Goal: Task Accomplishment & Management: Use online tool/utility

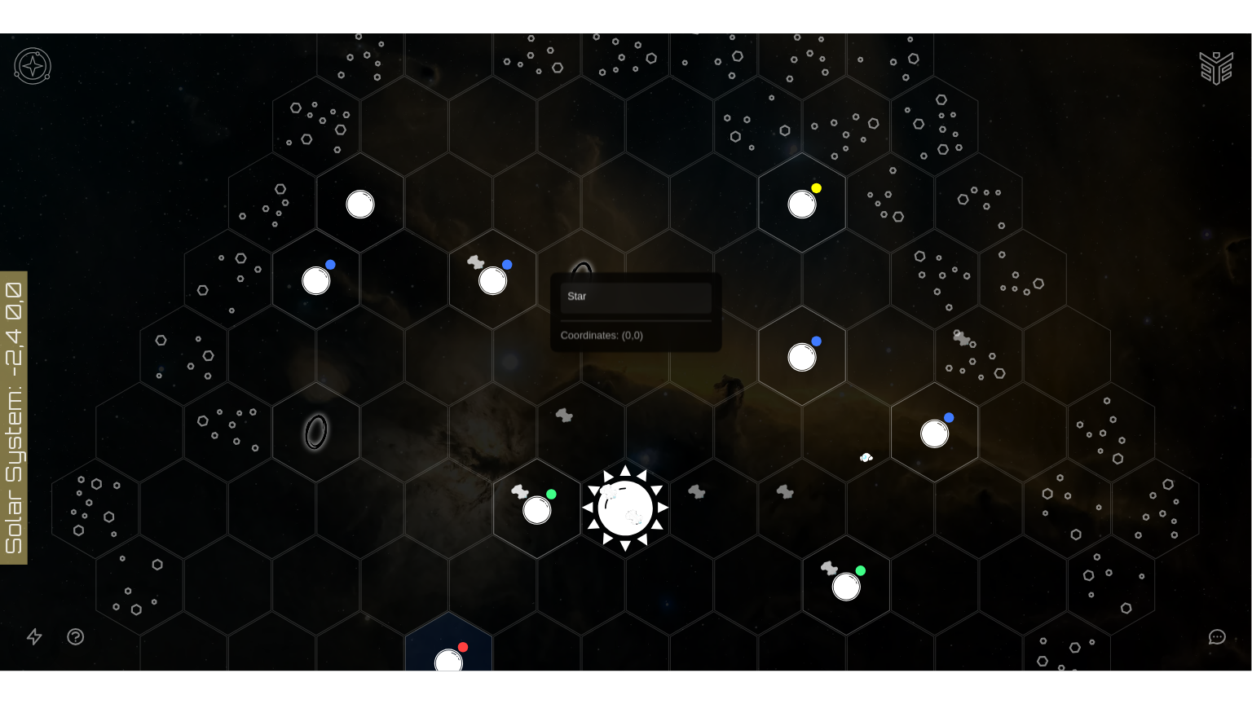
scroll to position [163, 0]
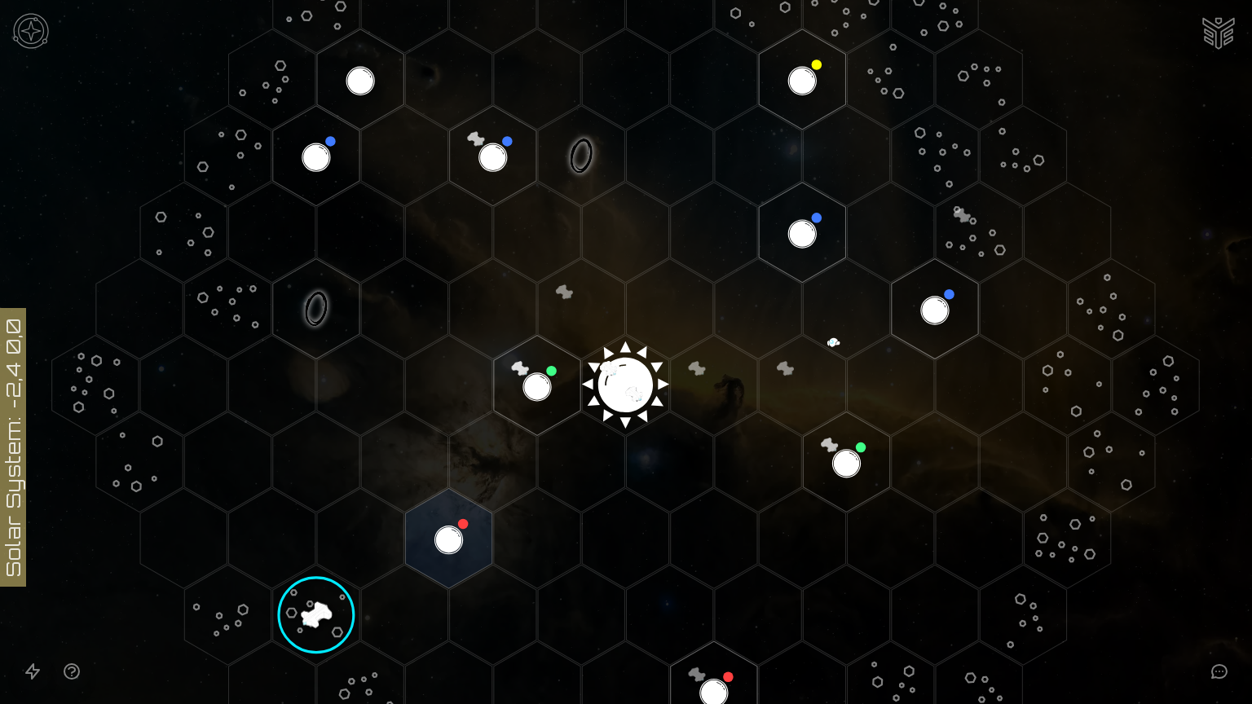
drag, startPoint x: 655, startPoint y: 274, endPoint x: 451, endPoint y: 341, distance: 215.1
click at [451, 341] on polygon "Hex at coordinates -2,0, clickable" at bounding box center [448, 386] width 86 height 100
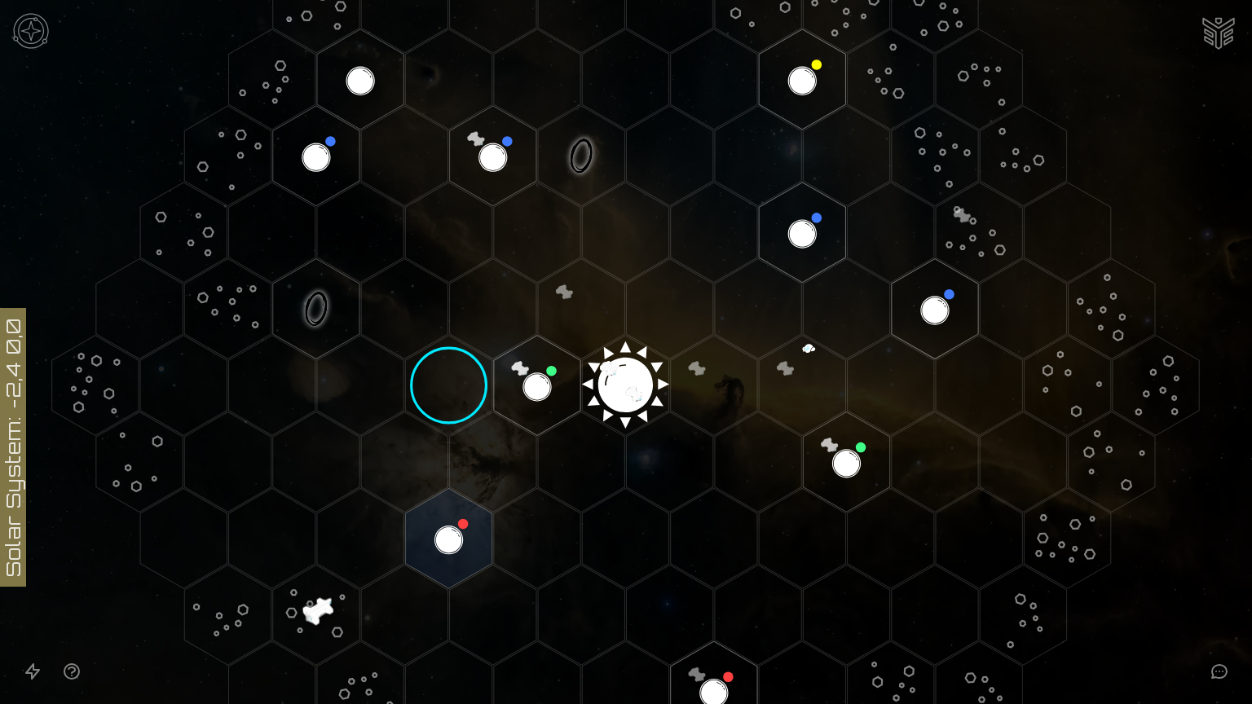
drag, startPoint x: 1107, startPoint y: 130, endPoint x: 1117, endPoint y: 77, distance: 53.9
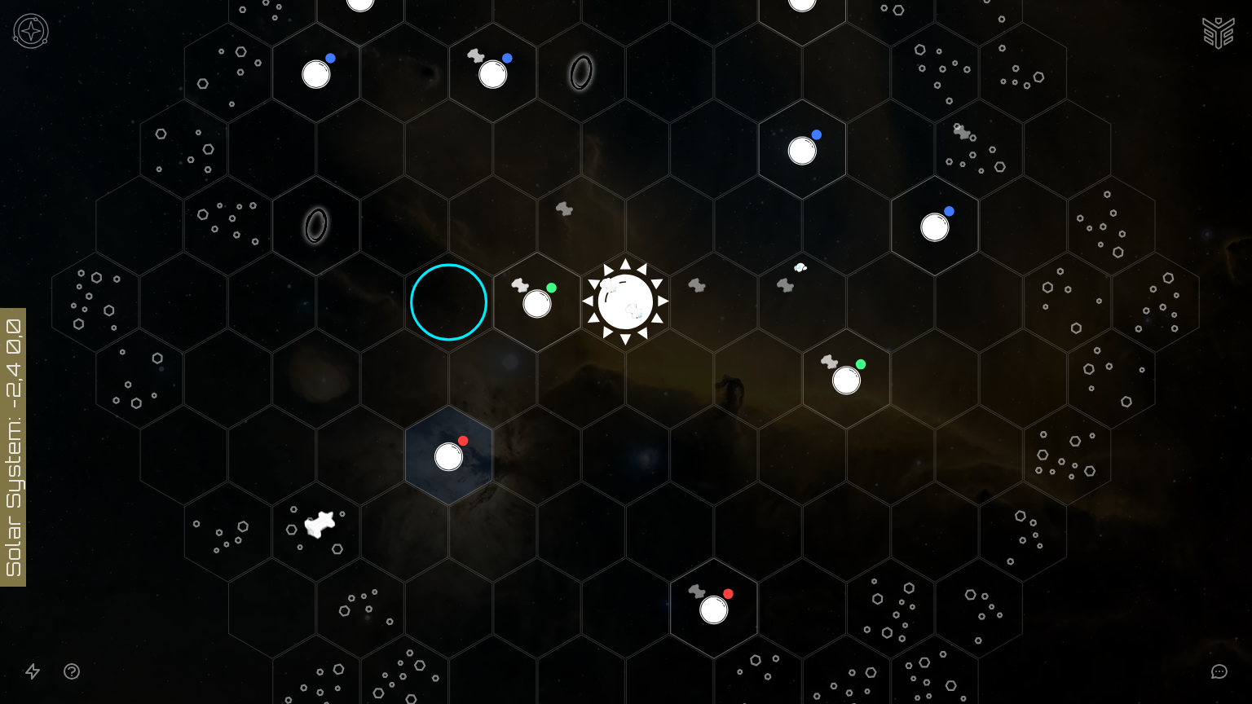
scroll to position [381, 0]
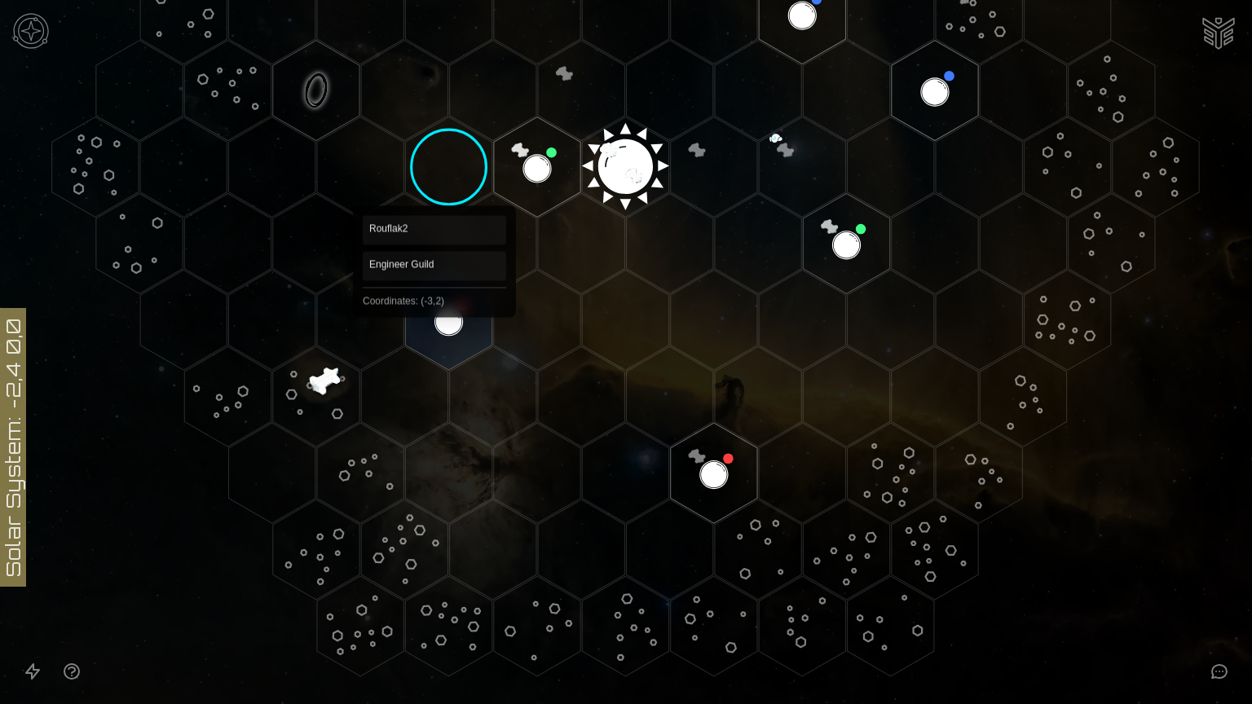
click at [443, 313] on polygon "Hex at coordinates -3,2, clickable" at bounding box center [448, 320] width 86 height 100
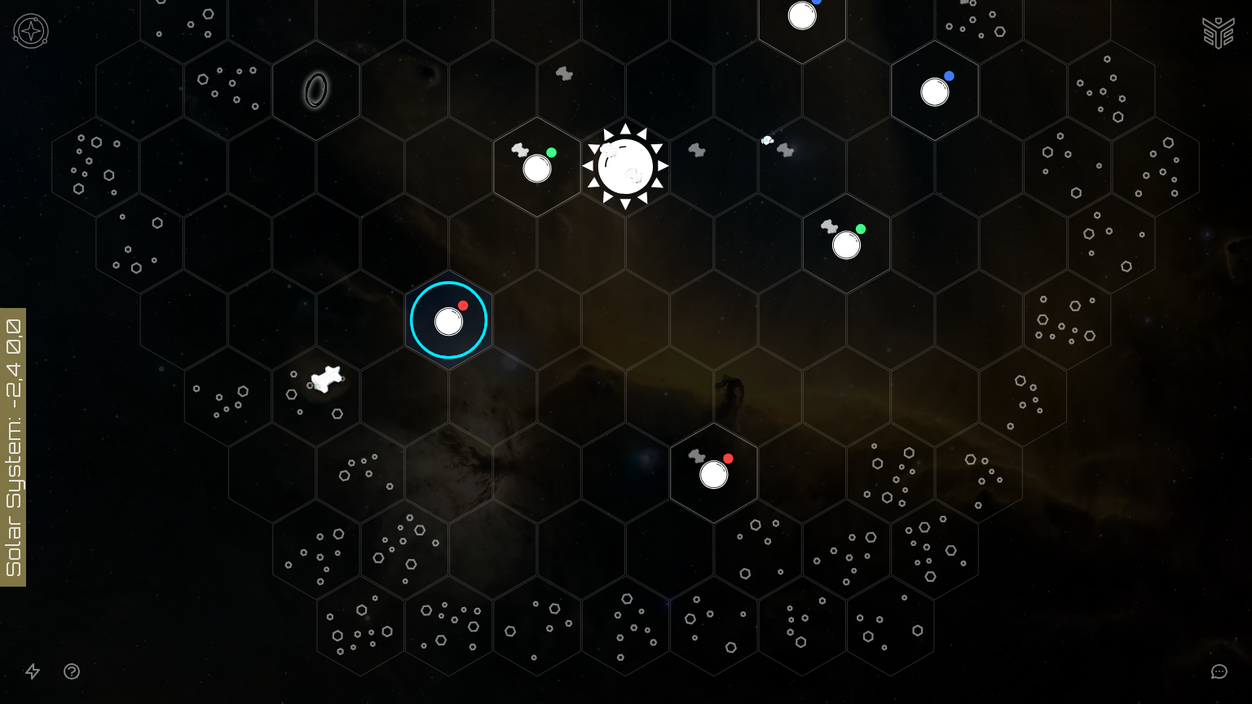
click at [443, 313] on image at bounding box center [449, 320] width 102 height 102
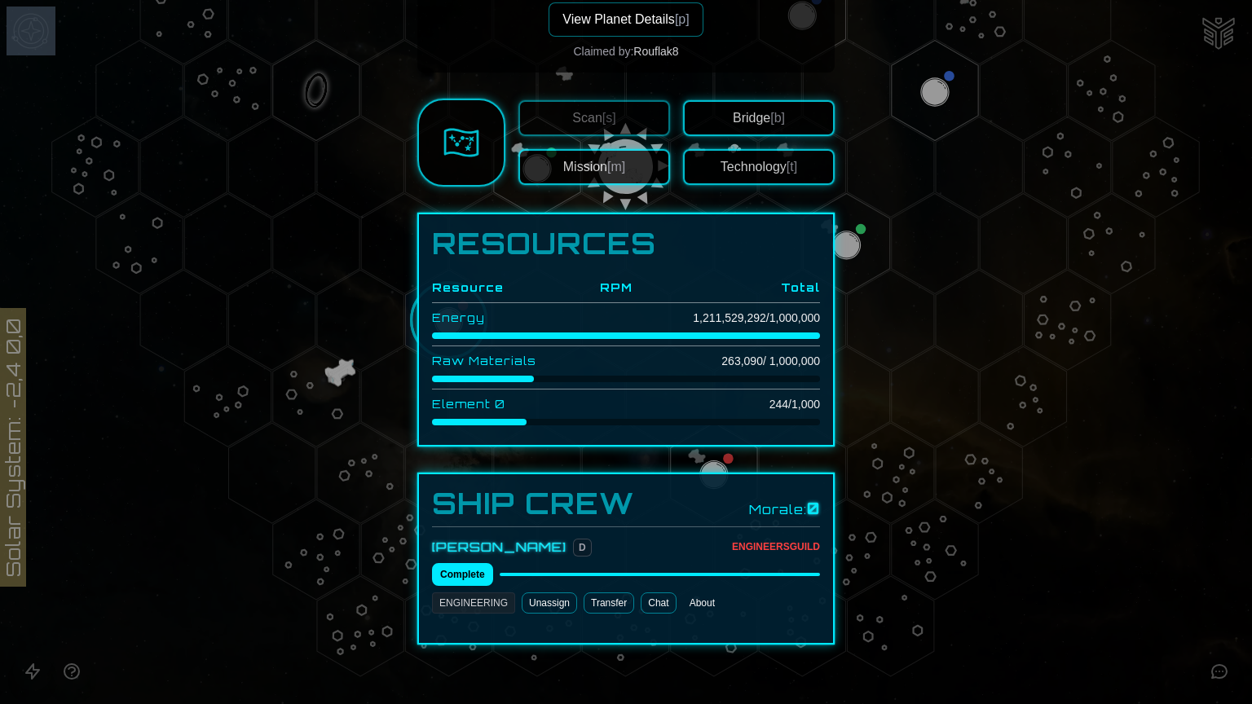
scroll to position [405, 0]
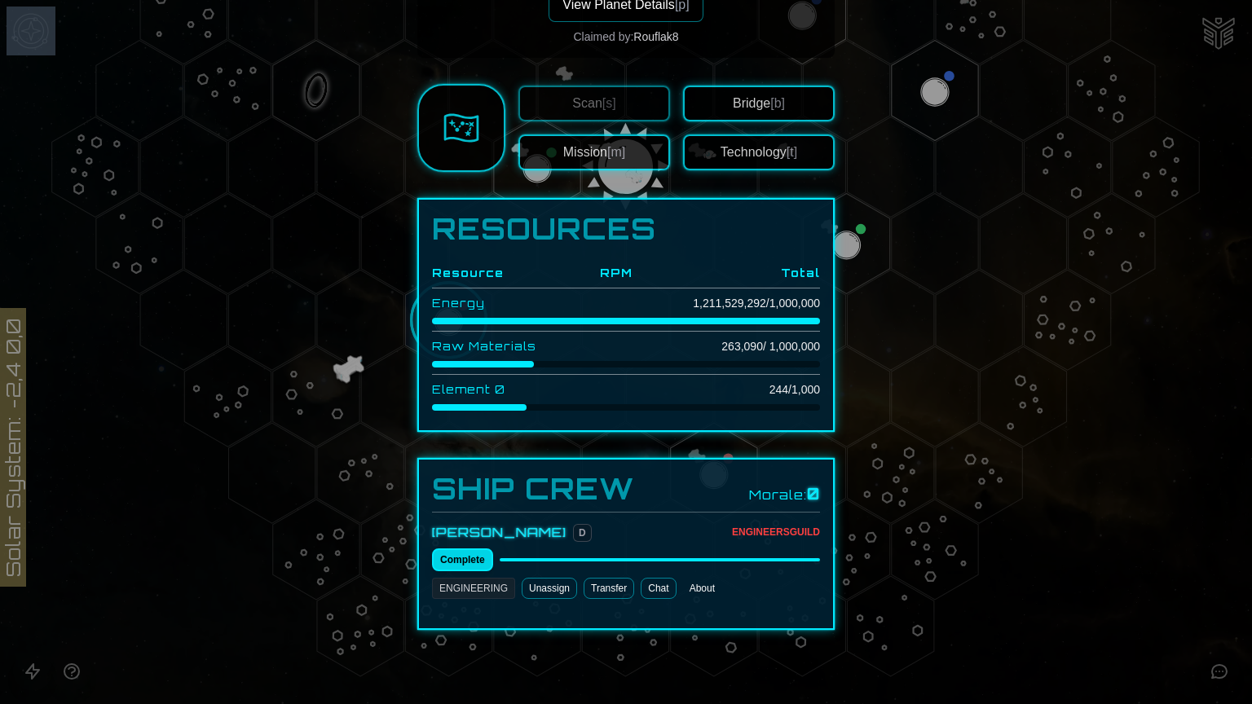
click at [457, 551] on button "Complete" at bounding box center [462, 559] width 61 height 23
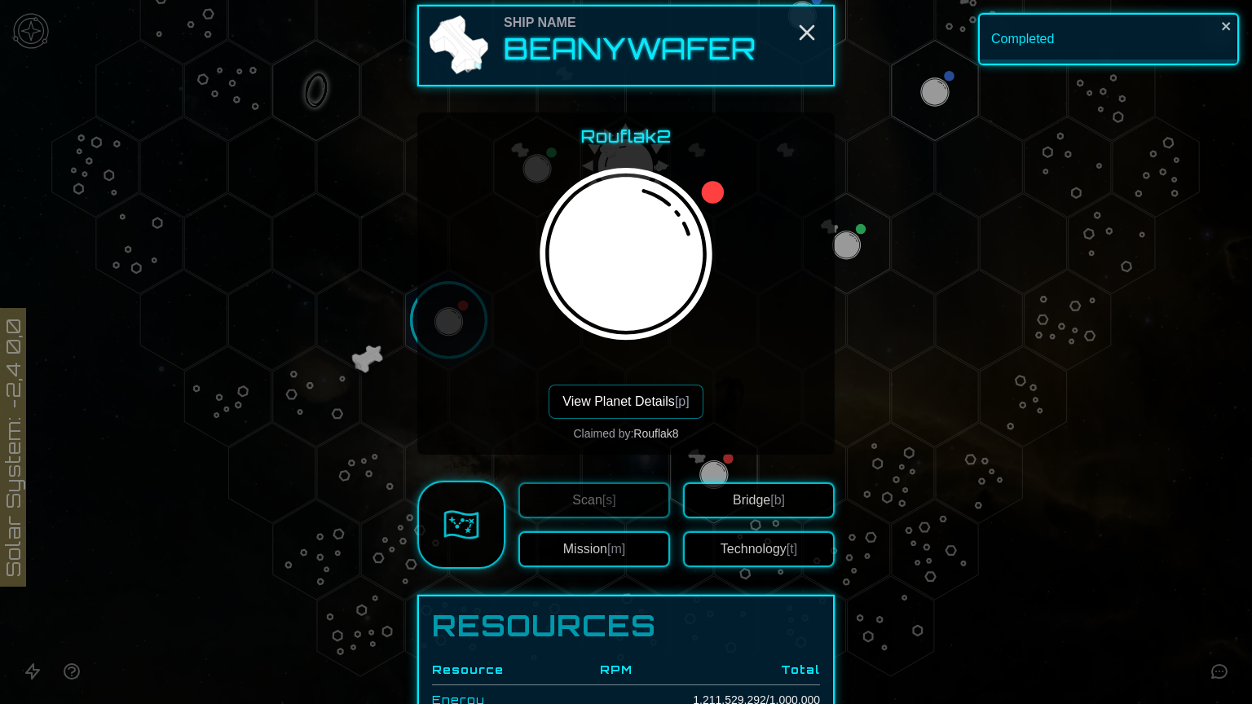
click at [1043, 39] on div "Completed" at bounding box center [1108, 39] width 261 height 52
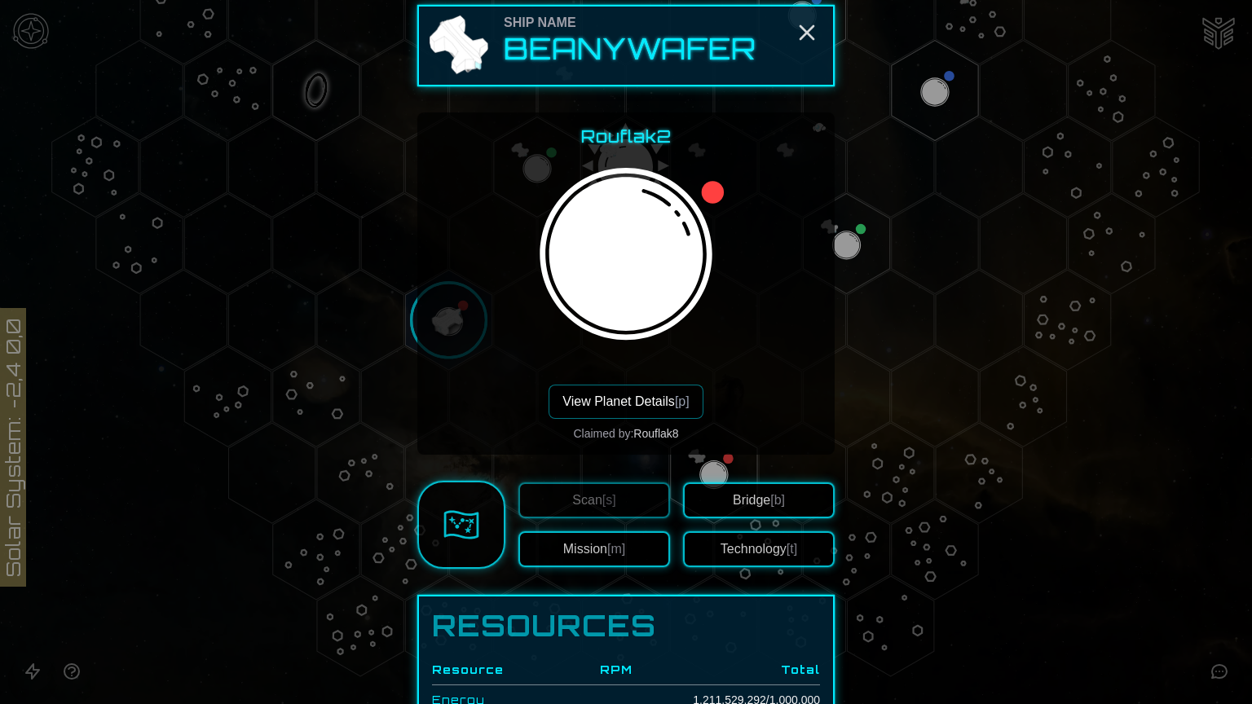
click at [631, 401] on button "View Planet Details [p]" at bounding box center [625, 402] width 154 height 34
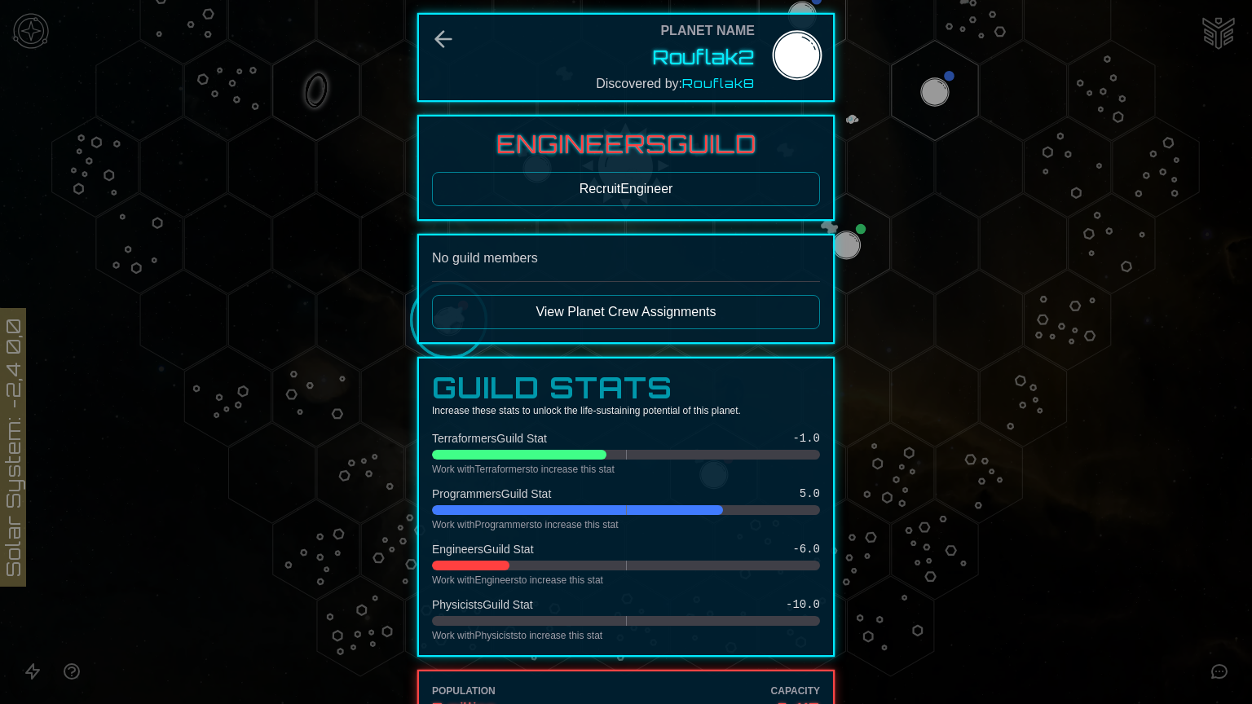
click at [675, 189] on button "Recruit Engineer" at bounding box center [626, 189] width 388 height 34
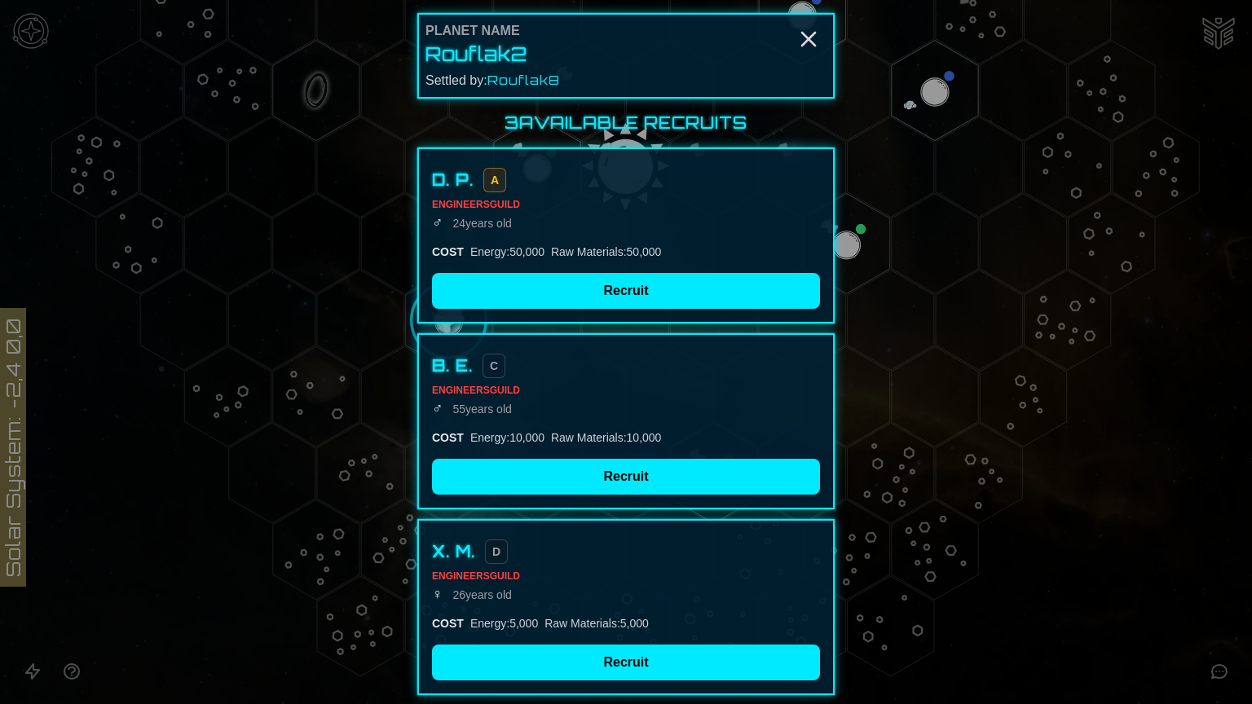
scroll to position [0, 0]
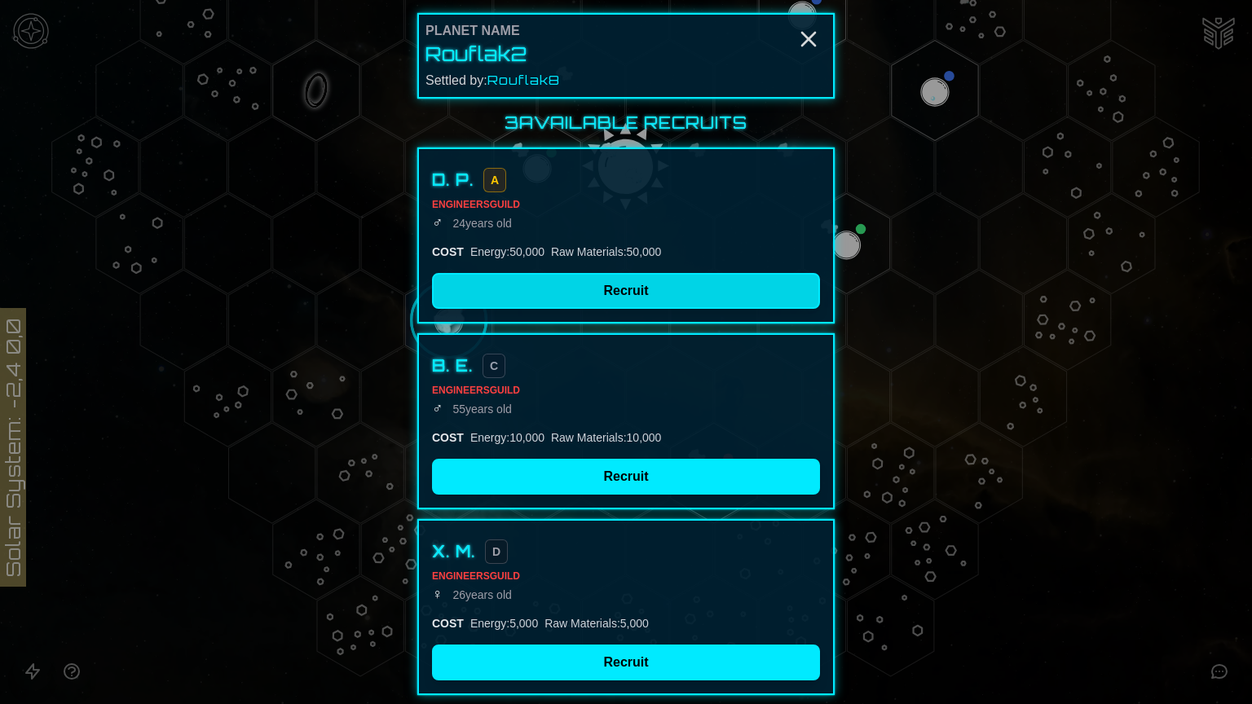
click at [634, 292] on button "Recruit" at bounding box center [626, 291] width 388 height 36
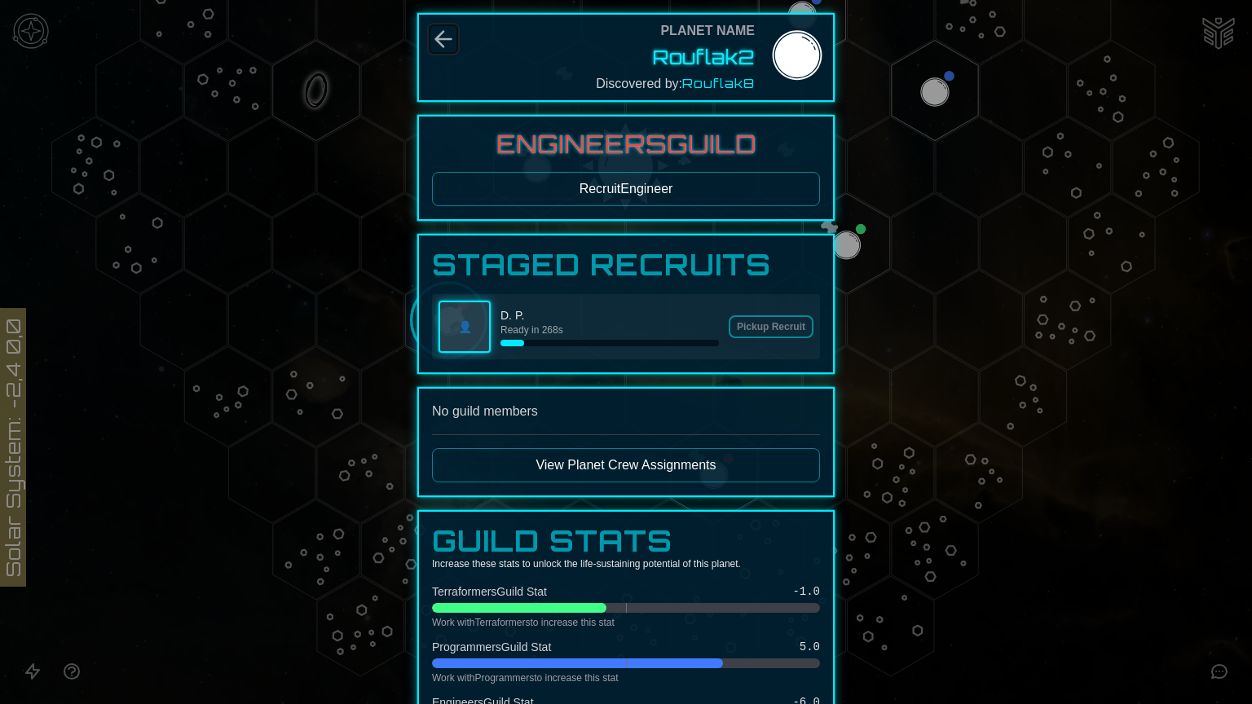
click at [436, 35] on icon "Back" at bounding box center [443, 39] width 15 height 15
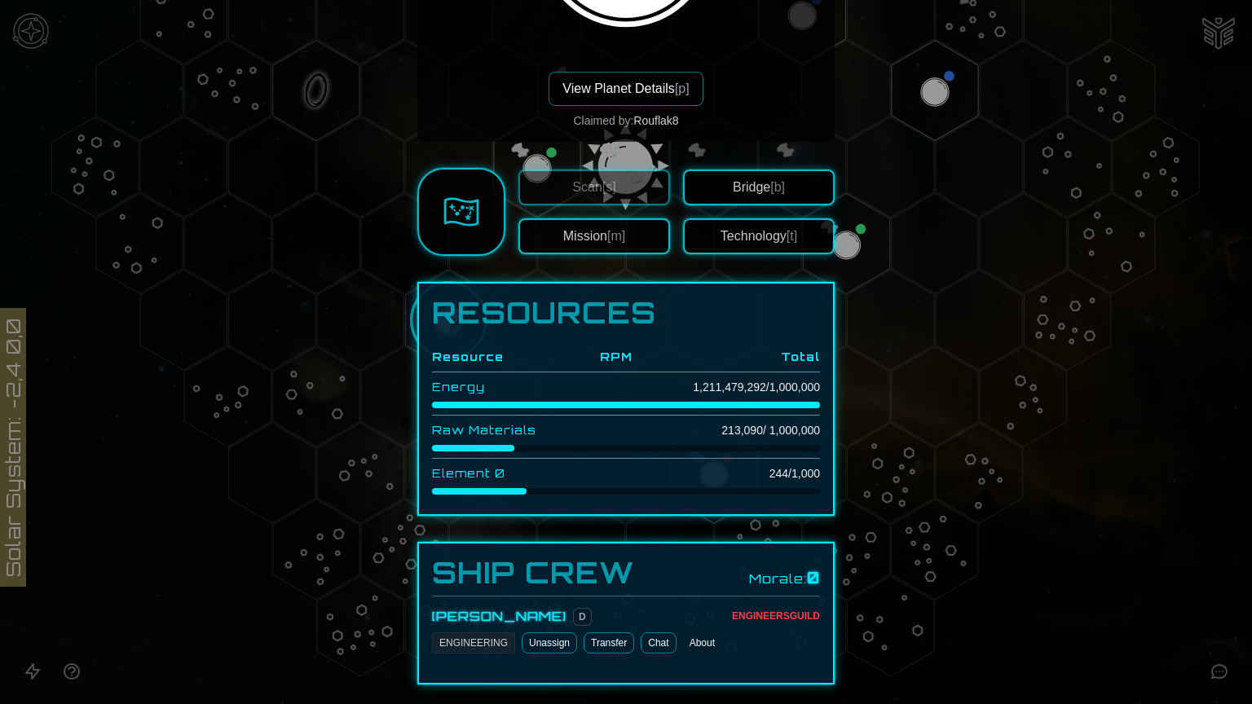
scroll to position [326, 0]
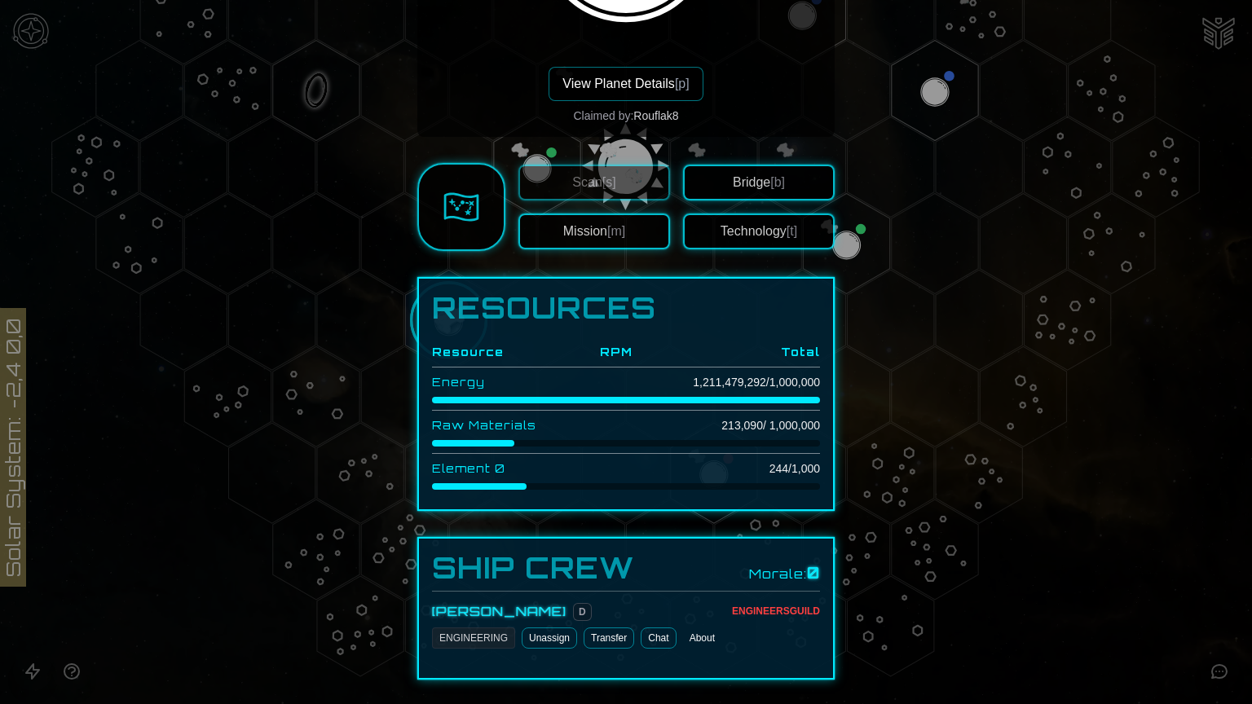
click at [900, 176] on div at bounding box center [626, 352] width 1252 height 704
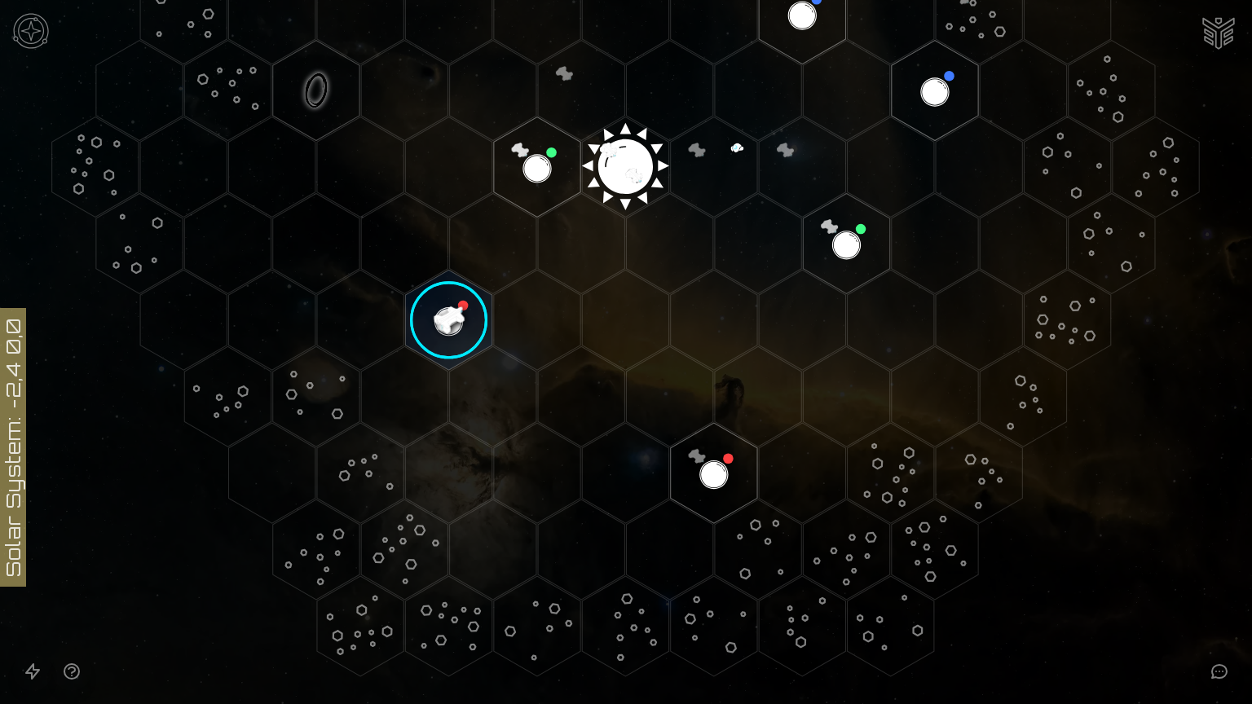
click at [447, 300] on image at bounding box center [449, 320] width 102 height 102
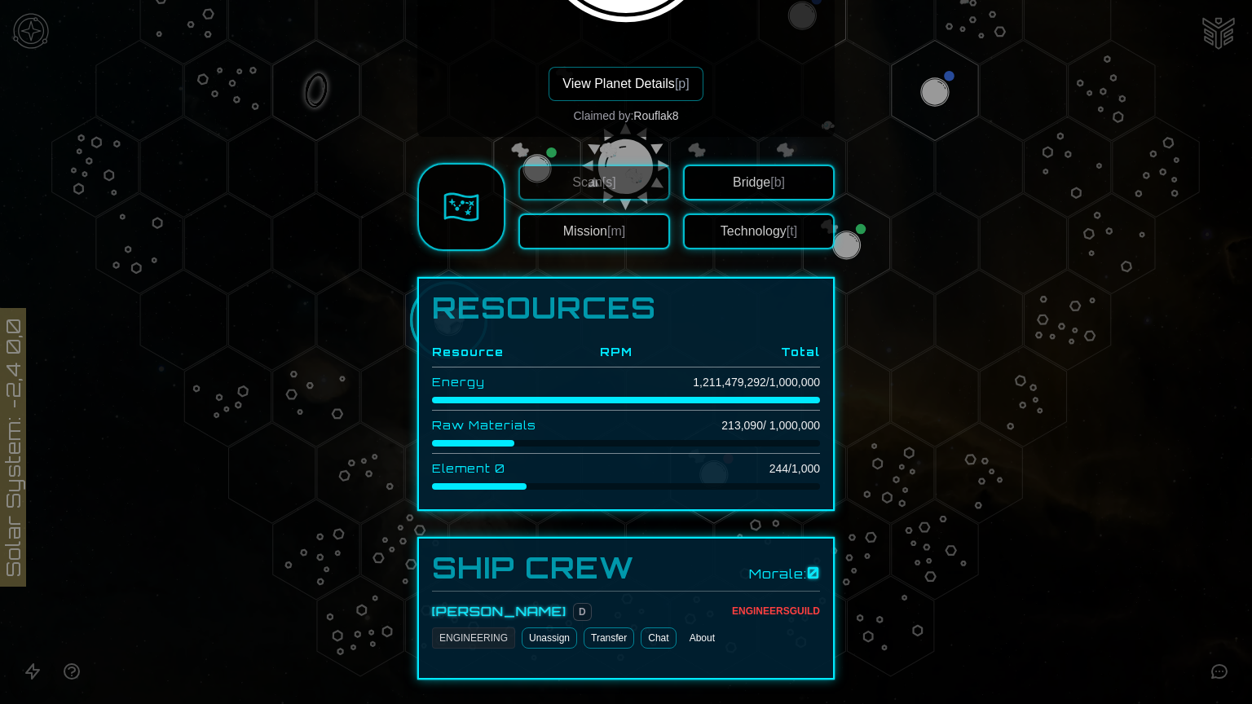
click at [457, 605] on div "ENGINEERING" at bounding box center [473, 637] width 83 height 21
click at [615, 235] on span "[m]" at bounding box center [616, 231] width 18 height 14
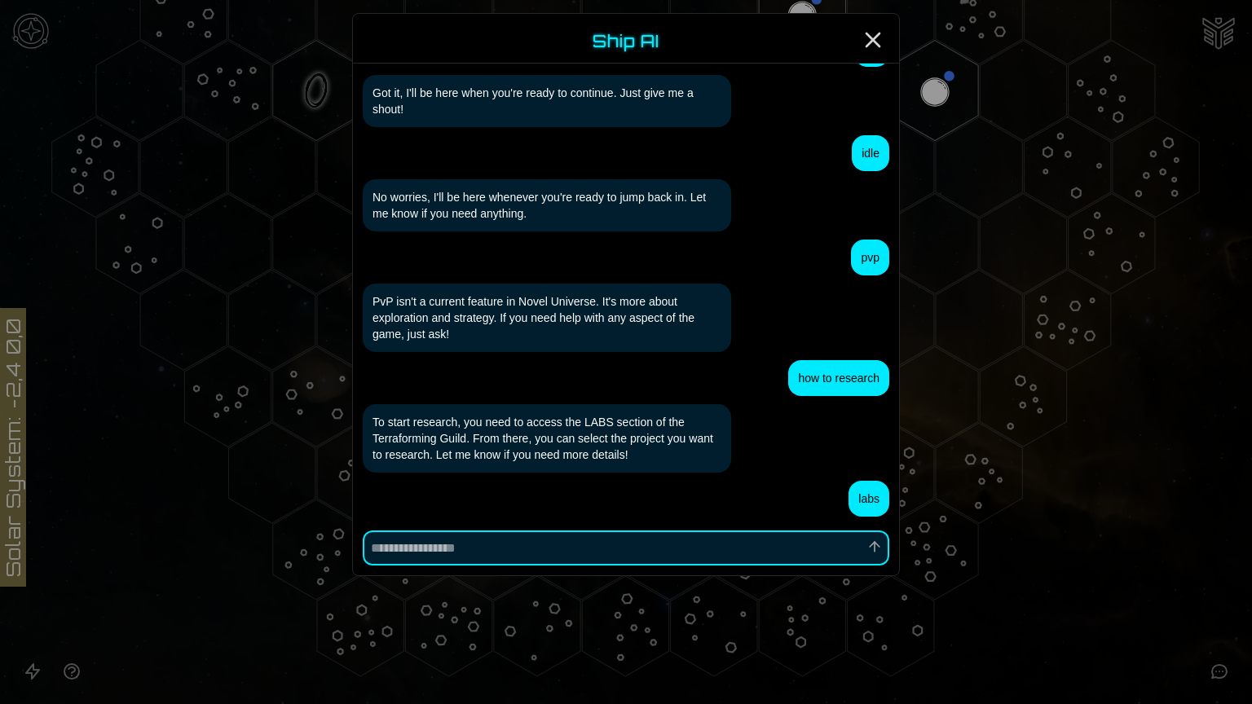
scroll to position [787, 0]
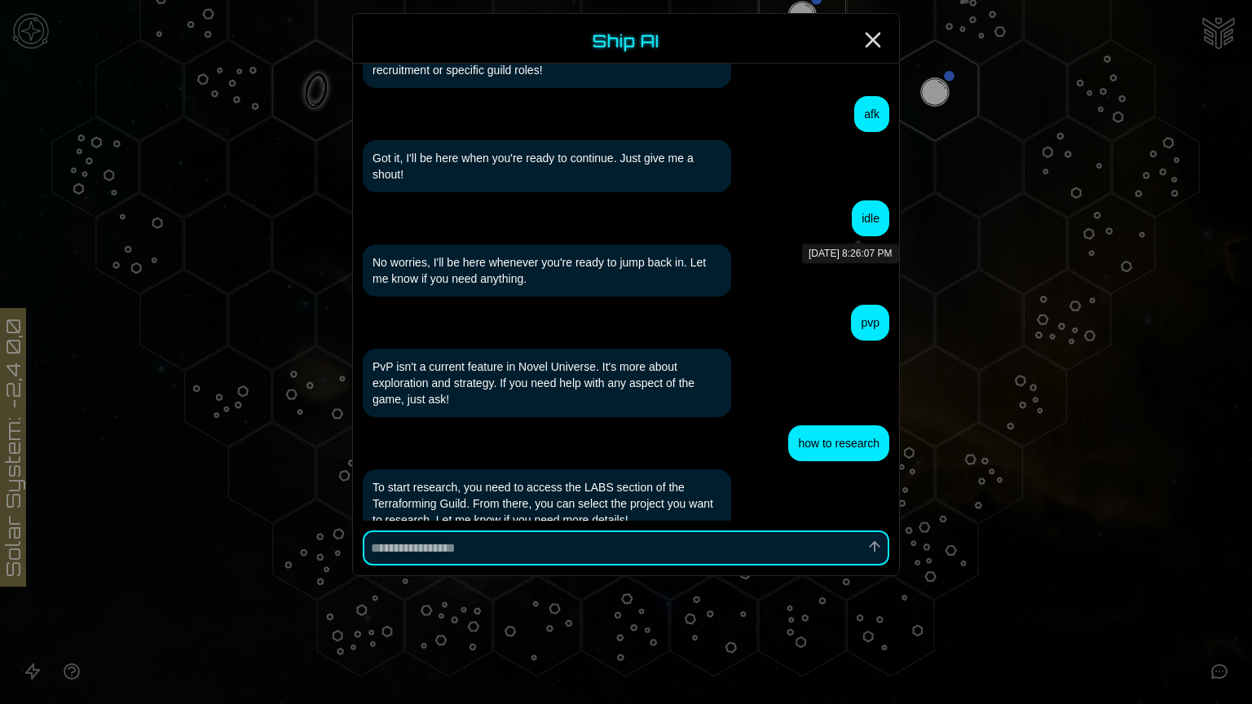
type textarea "*"
click at [877, 38] on icon "Close" at bounding box center [873, 40] width 26 height 26
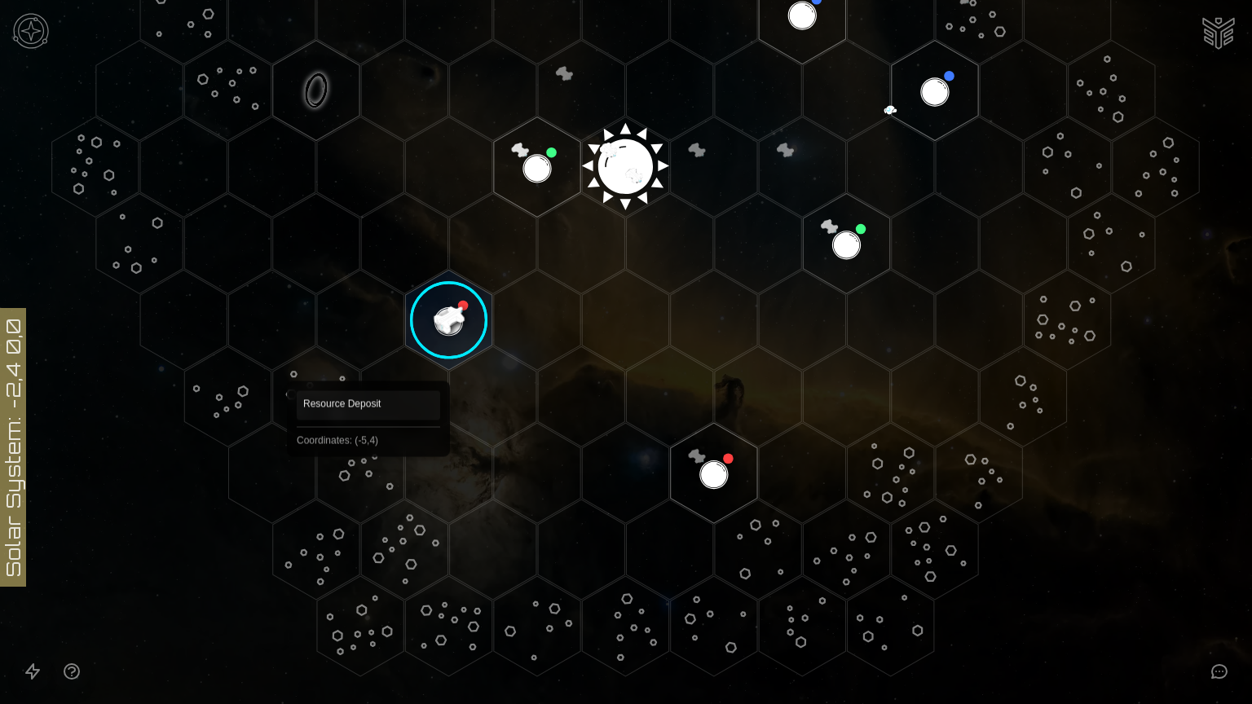
click at [368, 480] on polygon "Hex at coordinates -5,4, clickable" at bounding box center [360, 473] width 86 height 100
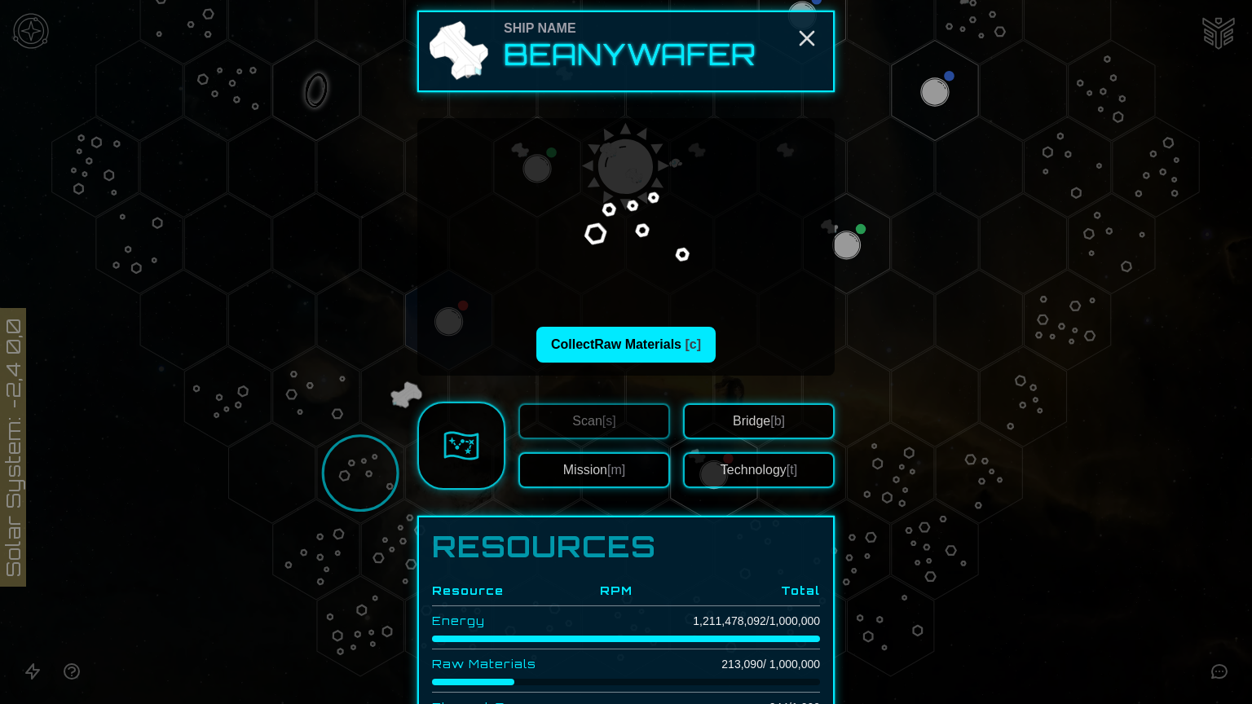
scroll to position [0, 0]
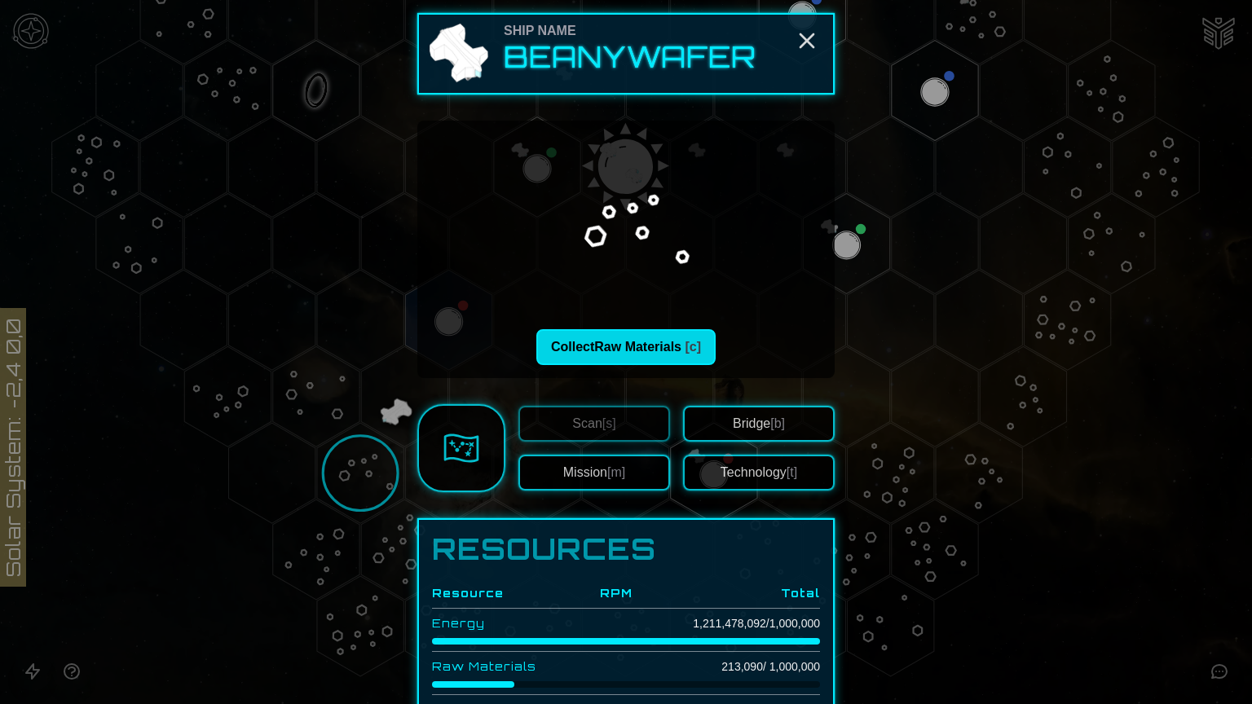
click at [645, 345] on button "Collect Raw Materials [c]" at bounding box center [625, 347] width 179 height 36
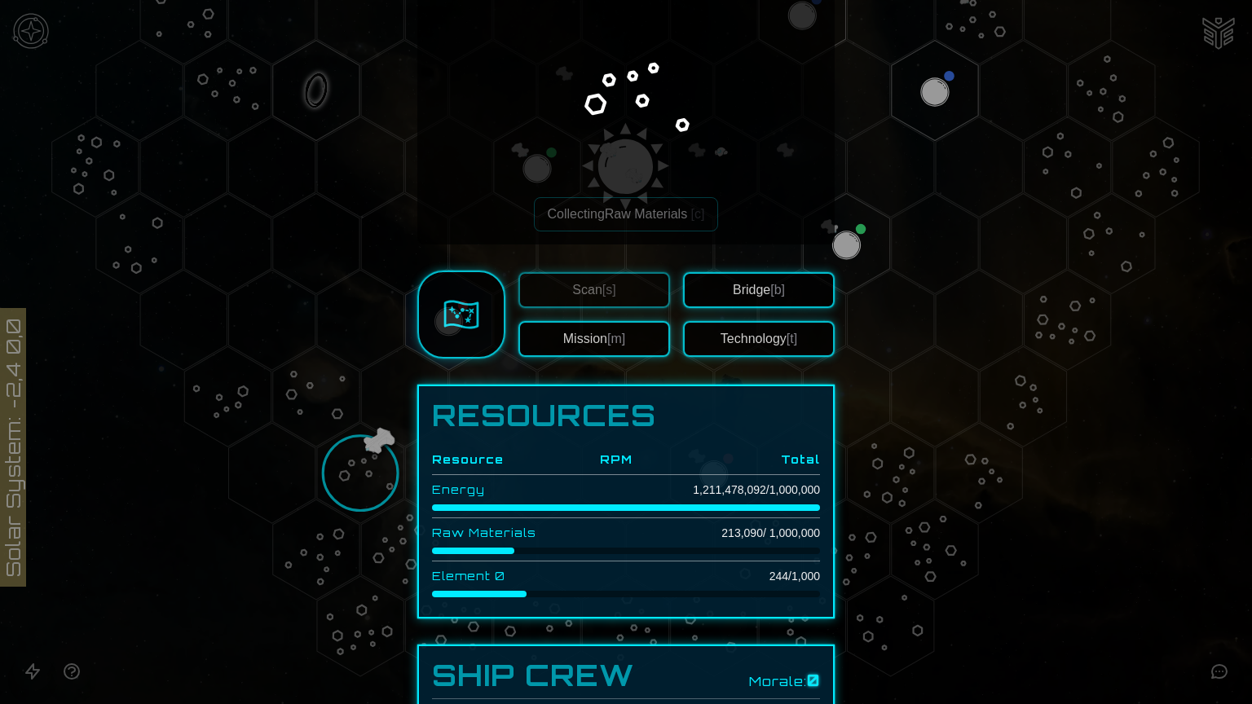
scroll to position [163, 0]
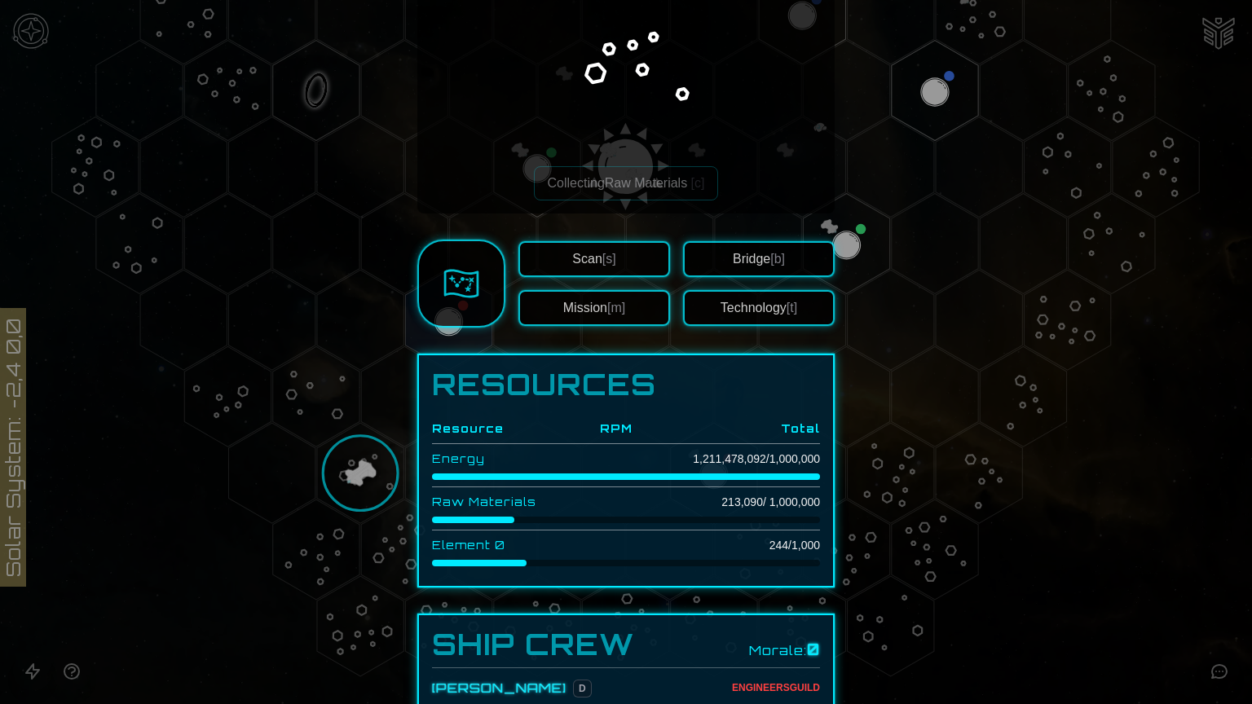
click at [733, 205] on div "Collecting Raw Materials [c]" at bounding box center [625, 86] width 417 height 256
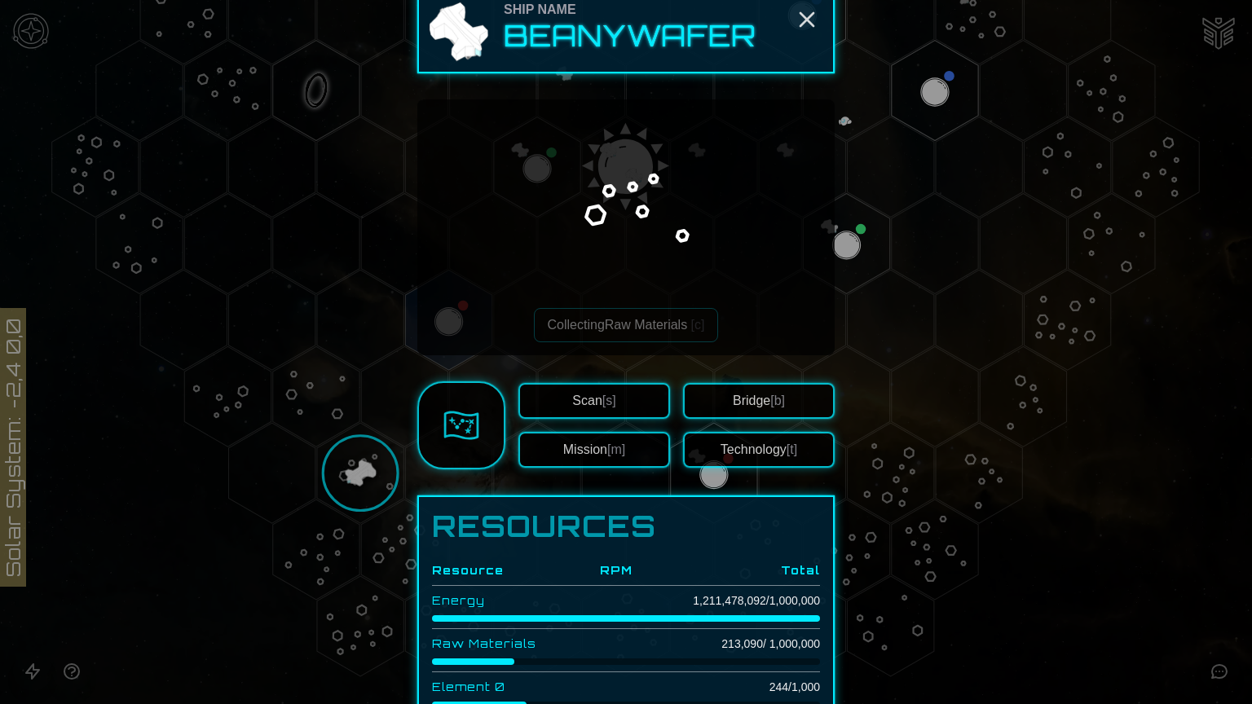
scroll to position [0, 0]
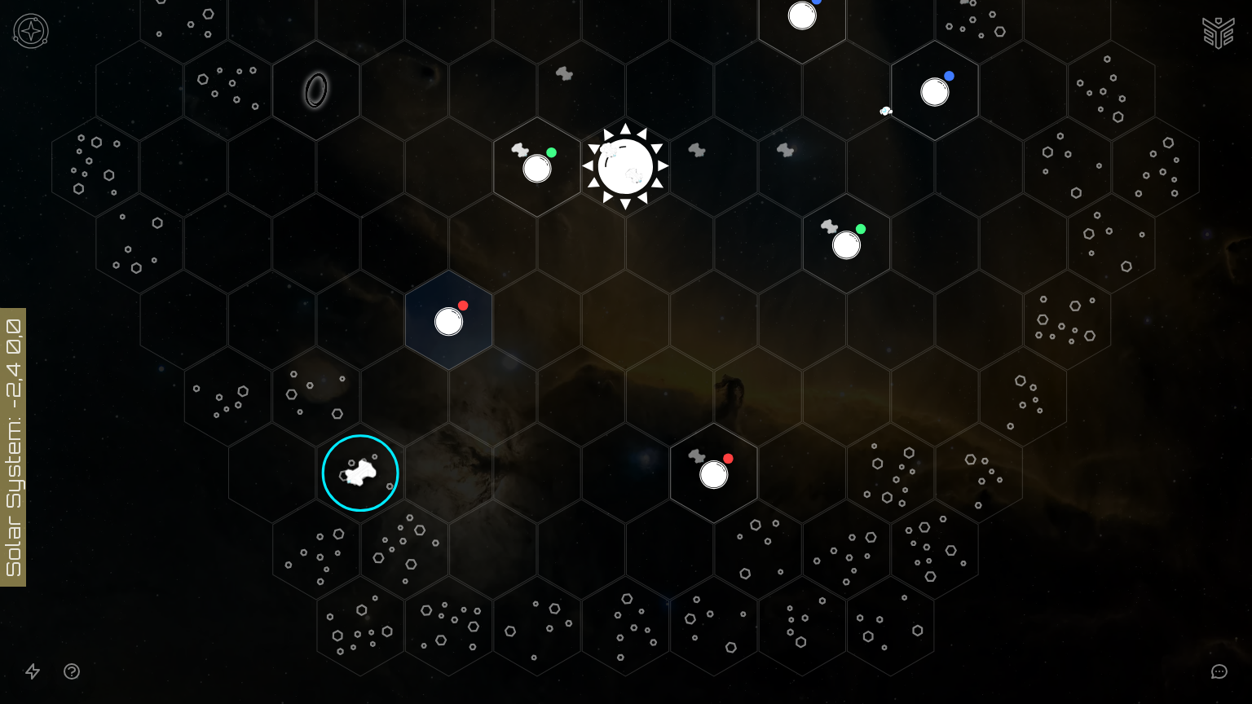
click at [408, 544] on polygon "Hex at coordinates -5,5, clickable" at bounding box center [404, 549] width 86 height 100
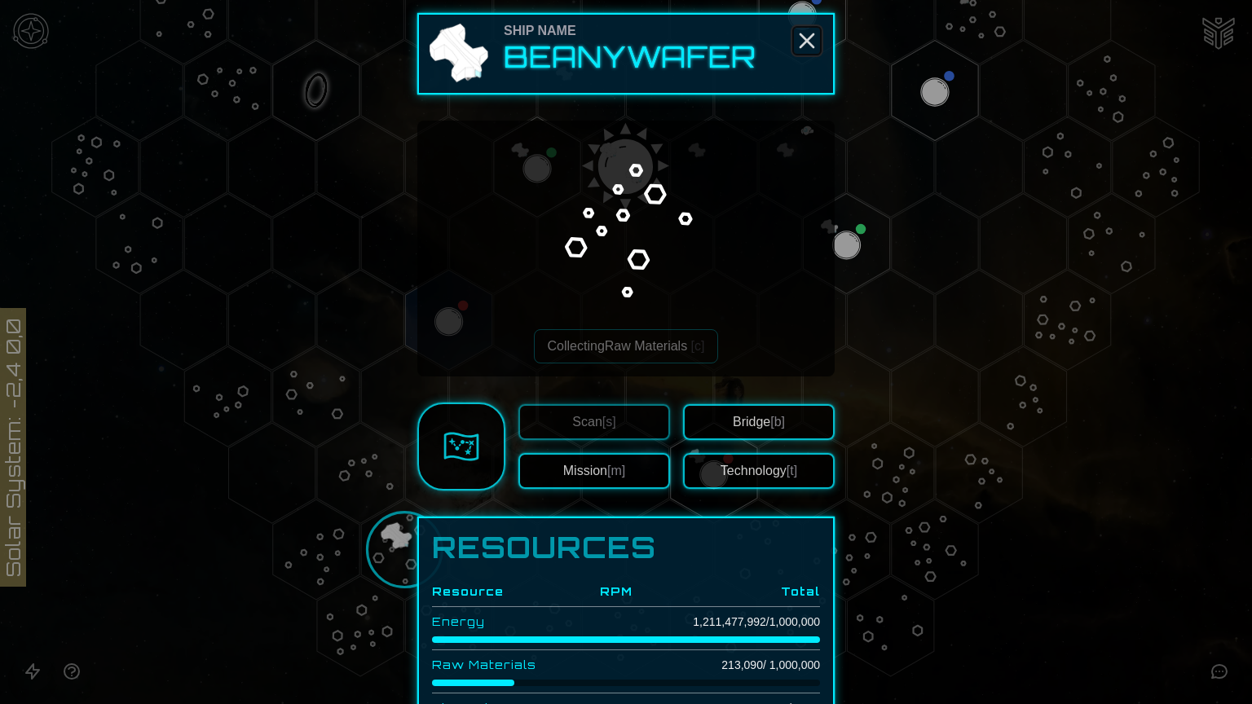
click at [794, 40] on icon "Close" at bounding box center [807, 41] width 26 height 26
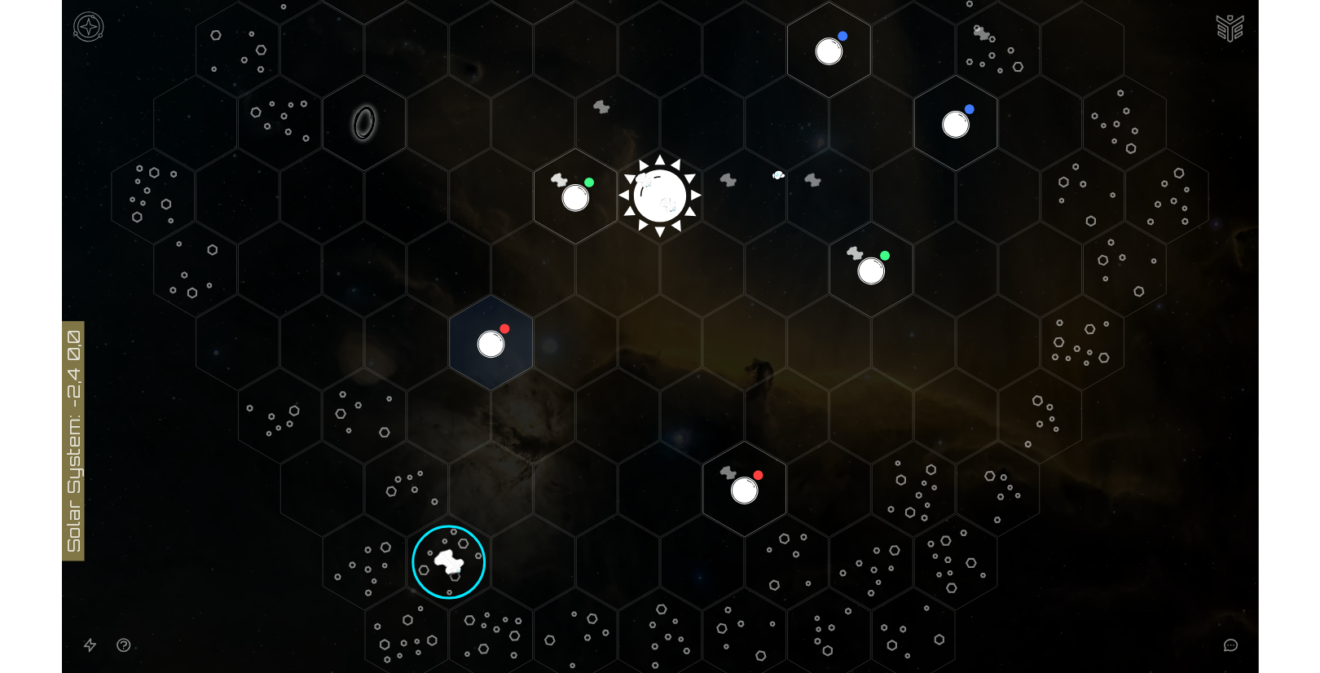
scroll to position [424, 0]
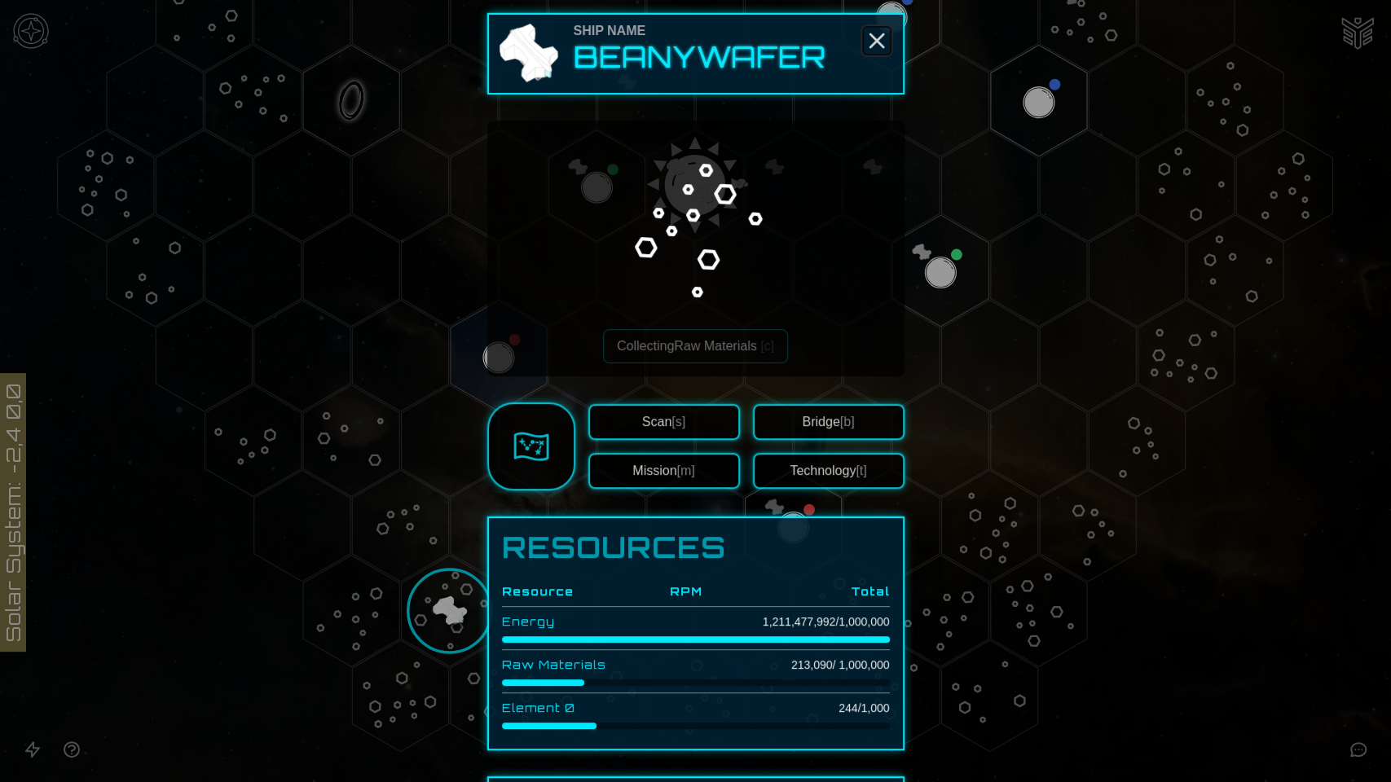
click at [876, 34] on line "Close" at bounding box center [876, 40] width 13 height 13
